Goal: Information Seeking & Learning: Learn about a topic

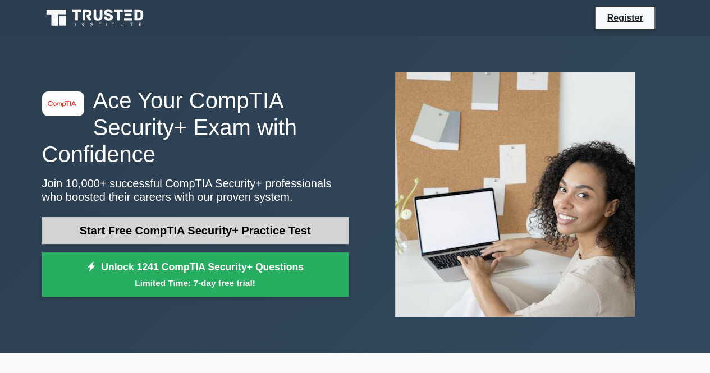
click at [232, 231] on link "Start Free CompTIA Security+ Practice Test" at bounding box center [195, 230] width 307 height 27
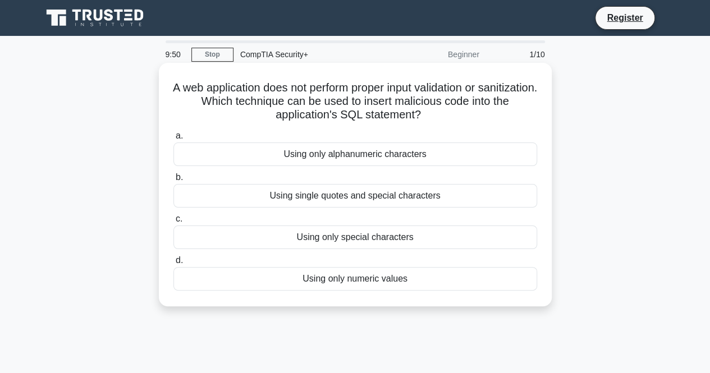
click at [385, 157] on div "Using only alphanumeric characters" at bounding box center [356, 155] width 364 height 24
click at [174, 140] on input "a. Using only alphanumeric characters" at bounding box center [174, 136] width 0 height 7
